Goal: Information Seeking & Learning: Learn about a topic

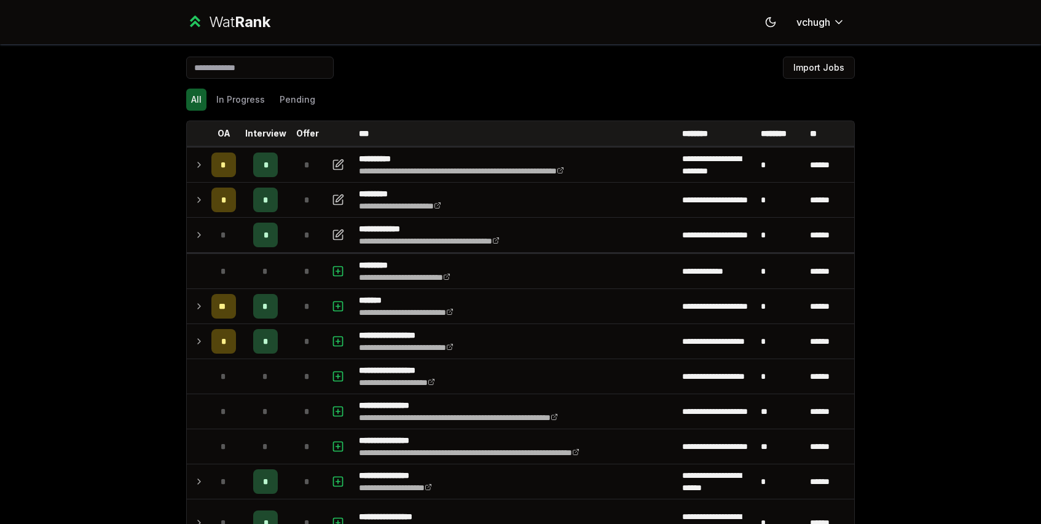
click at [298, 172] on div "*" at bounding box center [307, 164] width 25 height 25
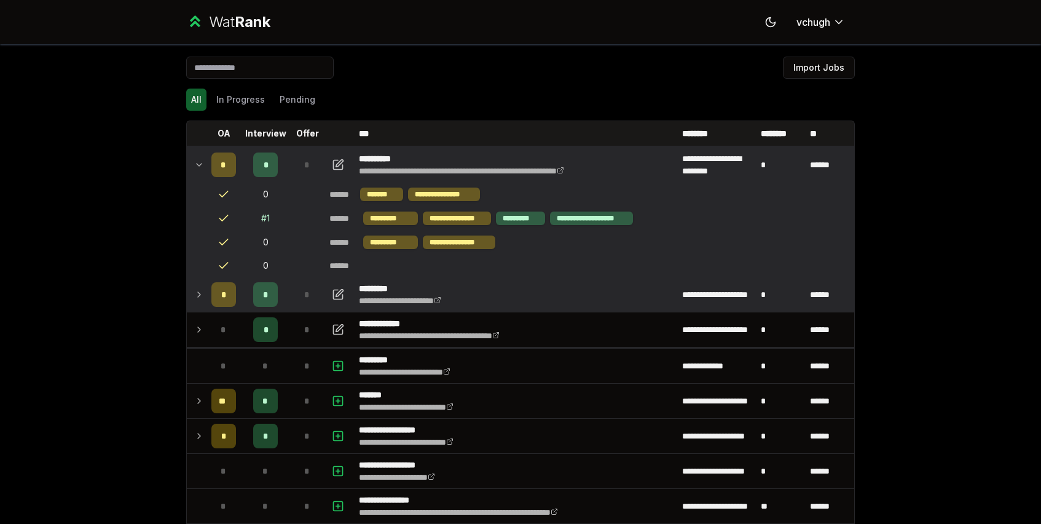
click at [553, 299] on td "**********" at bounding box center [515, 294] width 323 height 34
